Goal: Find specific page/section: Find specific page/section

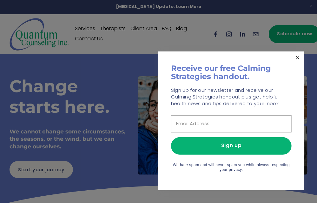
click at [300, 56] on link "Close" at bounding box center [297, 57] width 11 height 11
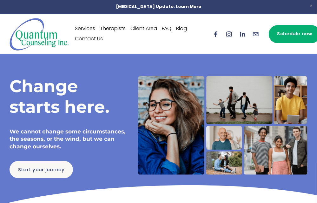
click at [111, 27] on link "Therapists" at bounding box center [113, 29] width 26 height 10
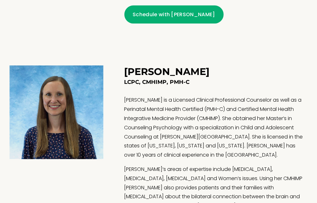
scroll to position [723, 0]
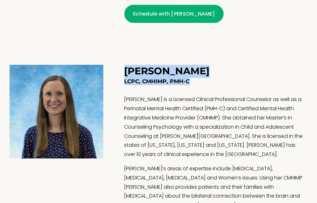
drag, startPoint x: 193, startPoint y: 75, endPoint x: 127, endPoint y: 63, distance: 66.6
click at [127, 65] on div "[PERSON_NAME] LCPC, CMHIMP, PMH-C [PERSON_NAME] is a Licensed Clinical Professi…" at bounding box center [216, 199] width 184 height 269
copy div "[PERSON_NAME] LCPC, CMHIMP, PMH-C"
